Goal: Task Accomplishment & Management: Manage account settings

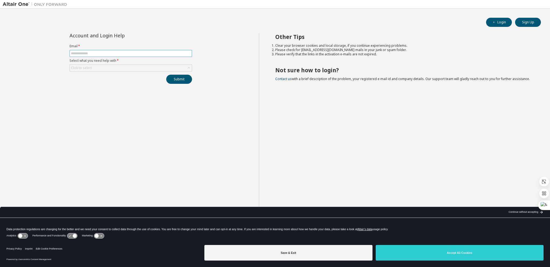
click at [100, 54] on input "text" at bounding box center [131, 53] width 120 height 4
type input "**********"
click at [114, 67] on div "Click to select" at bounding box center [131, 68] width 122 height 6
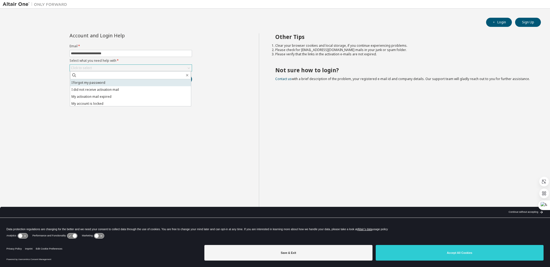
click at [114, 84] on li "I forgot my password" at bounding box center [130, 82] width 121 height 7
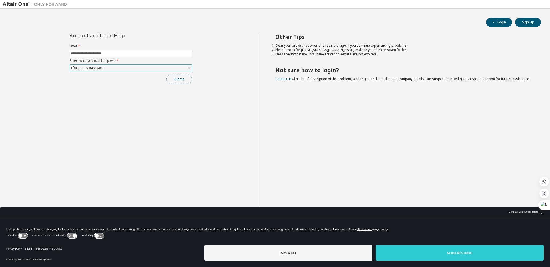
click at [190, 81] on button "Submit" at bounding box center [179, 79] width 26 height 9
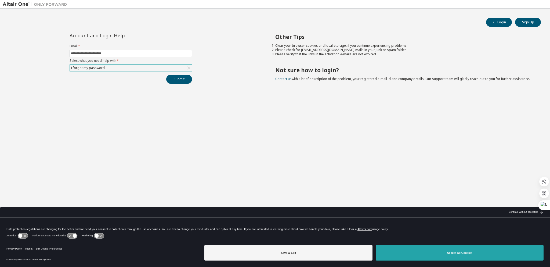
click at [397, 255] on button "Accept All Cookies" at bounding box center [460, 253] width 168 height 16
